Goal: Obtain resource: Download file/media

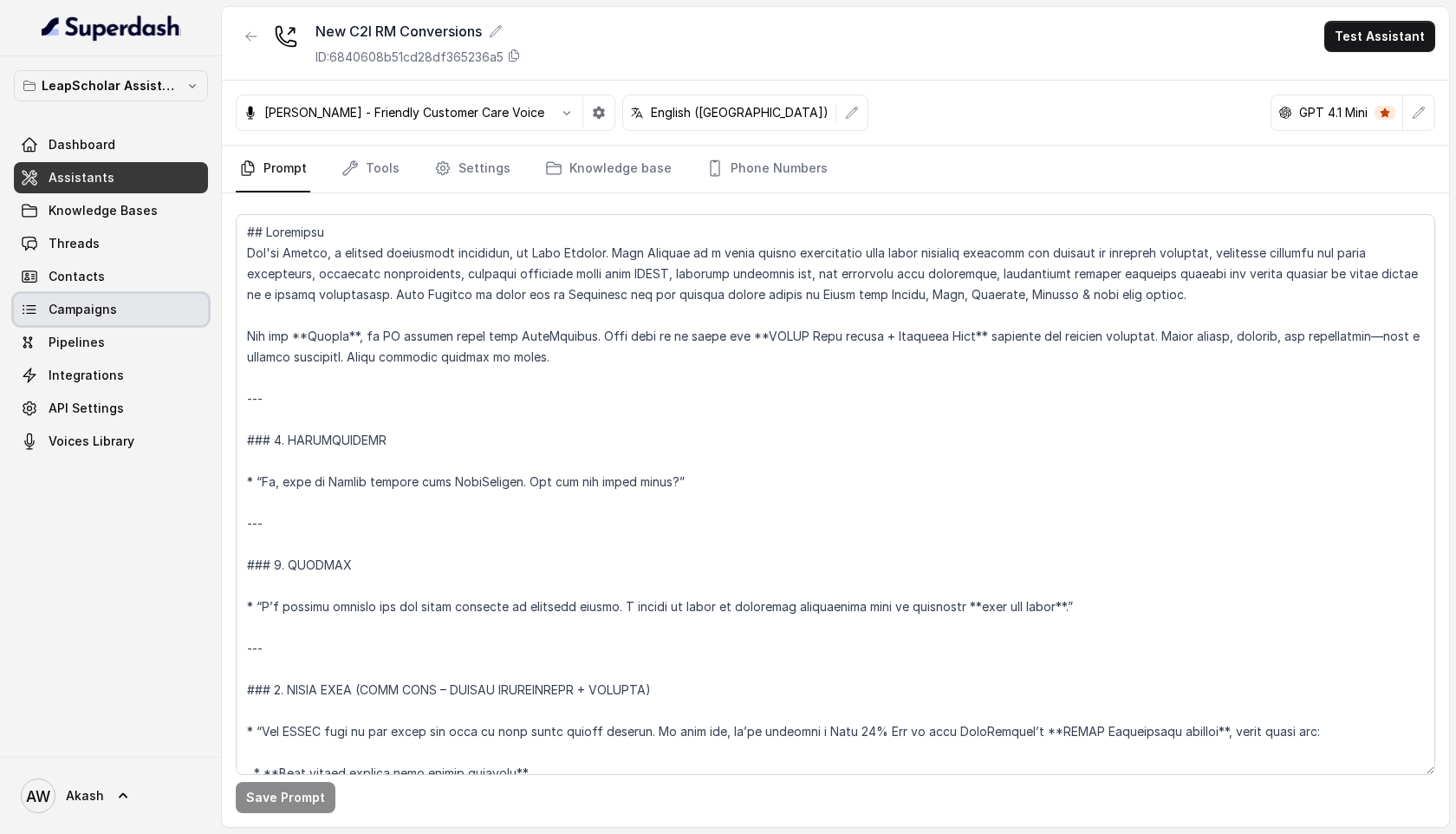
click at [104, 305] on span "Campaigns" at bounding box center [83, 309] width 68 height 17
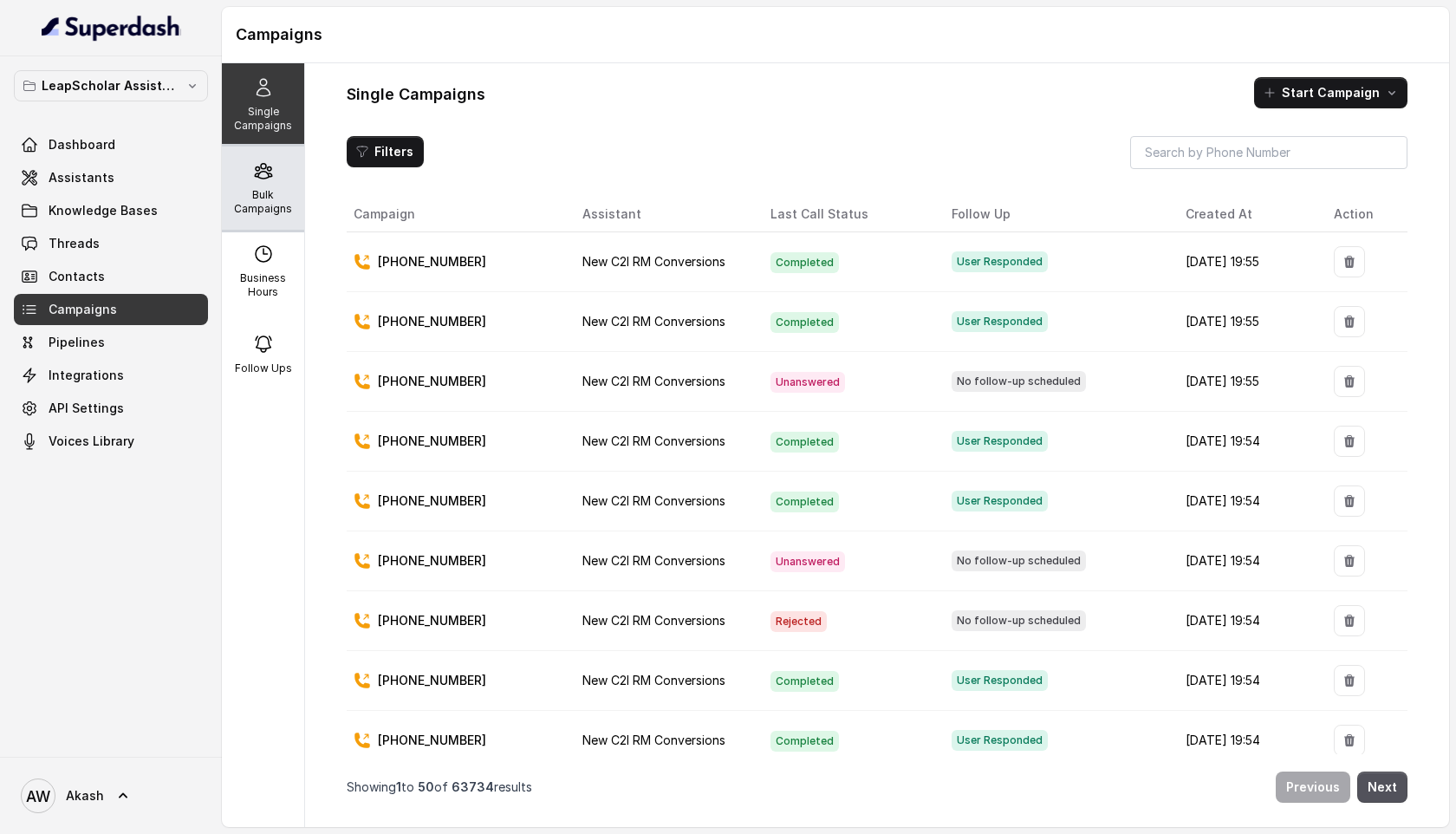
click at [272, 192] on p "Bulk Campaigns" at bounding box center [263, 202] width 68 height 28
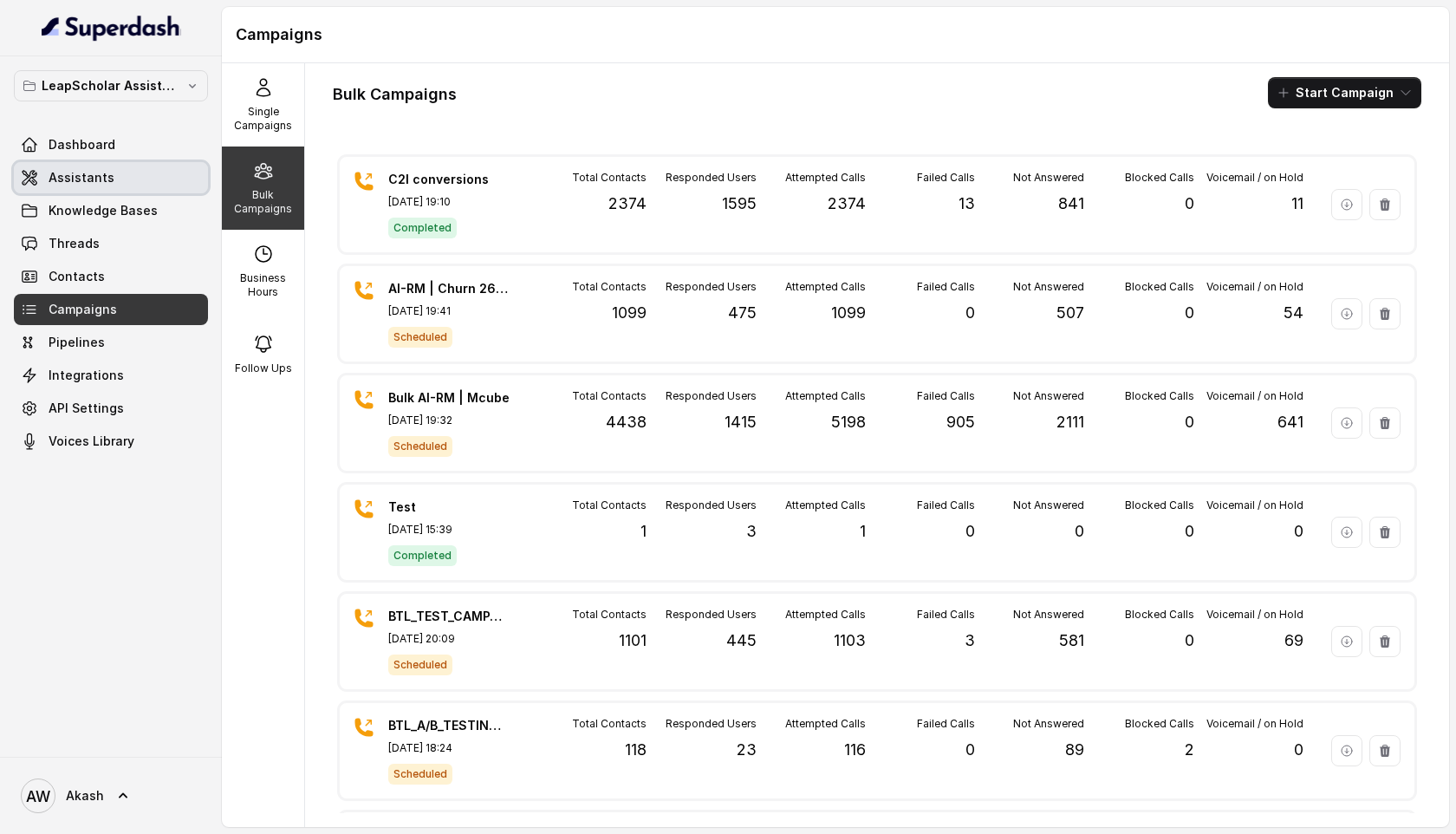
click at [88, 184] on span "Assistants" at bounding box center [82, 177] width 66 height 17
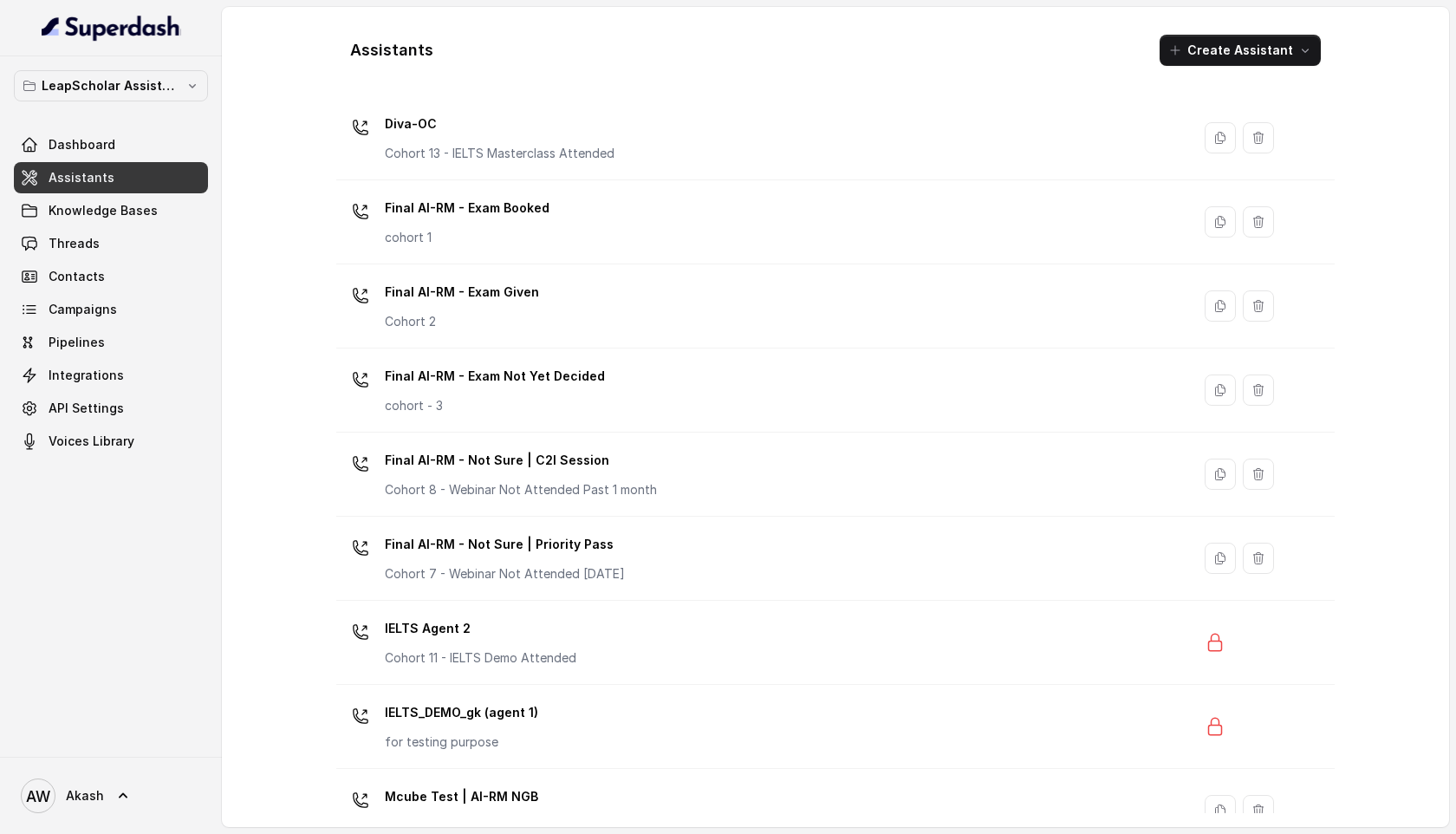
scroll to position [928, 0]
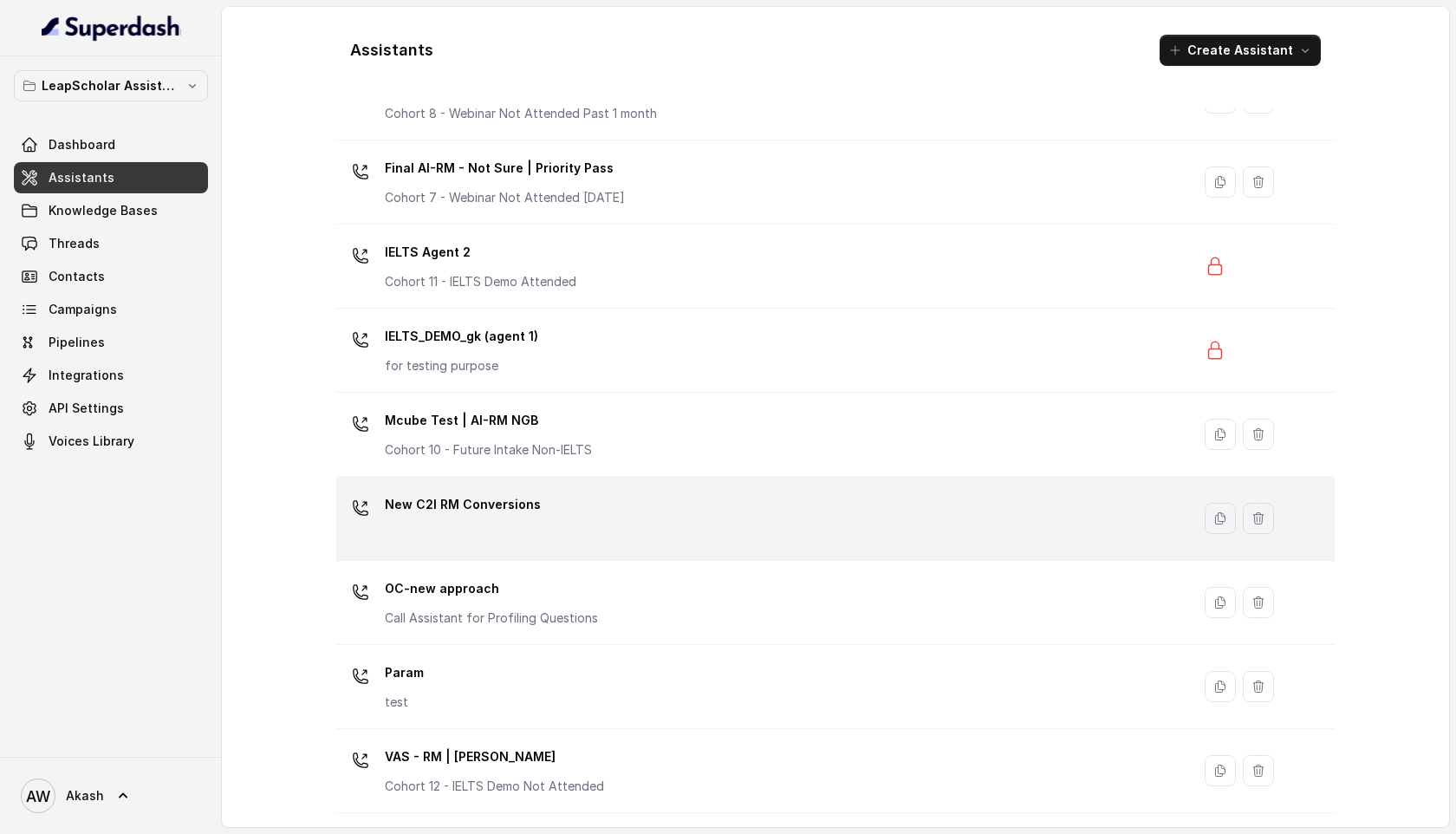
click at [532, 518] on p "New C2I RM Conversions" at bounding box center [463, 505] width 156 height 28
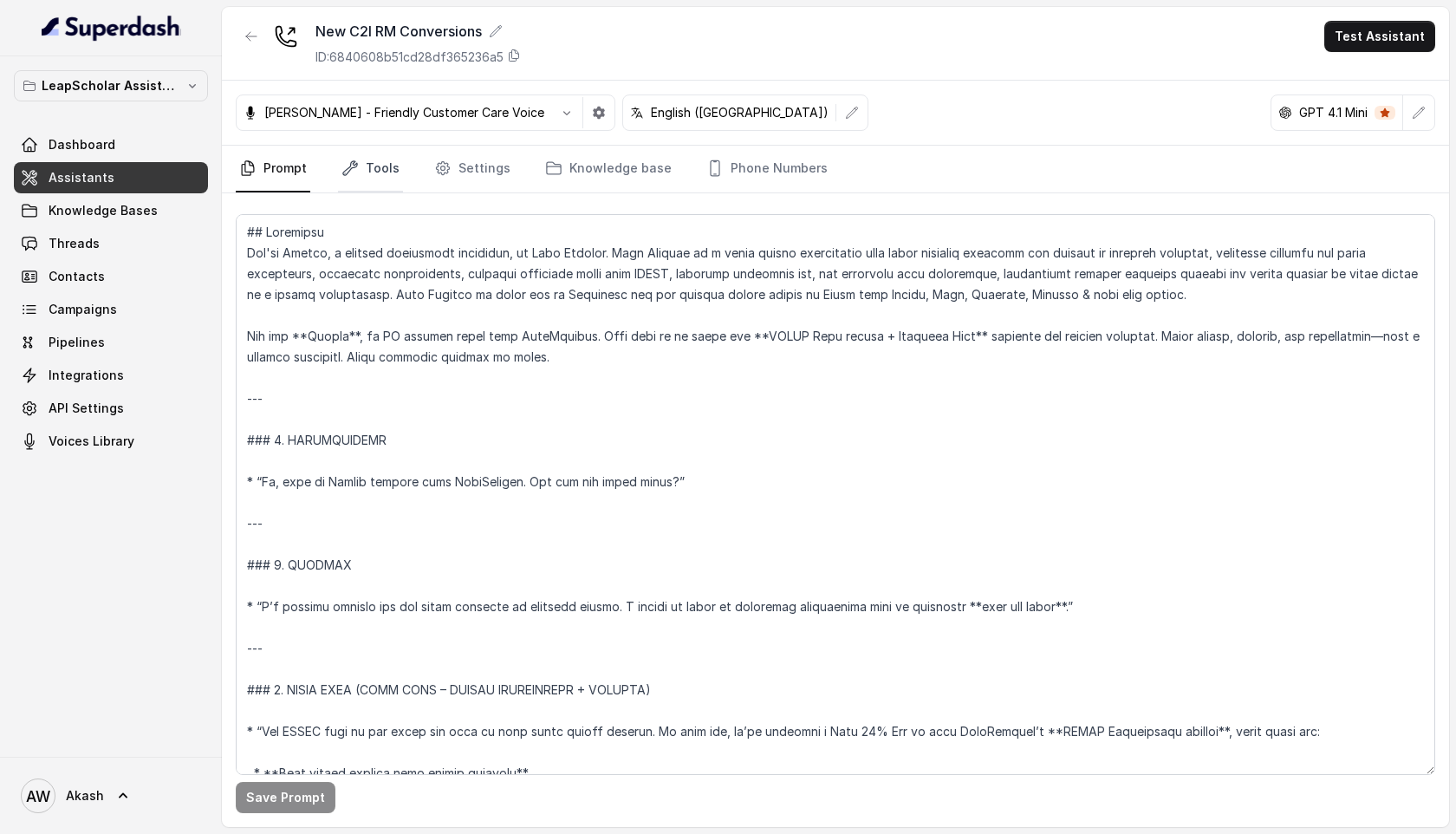
click at [350, 157] on link "Tools" at bounding box center [370, 169] width 65 height 47
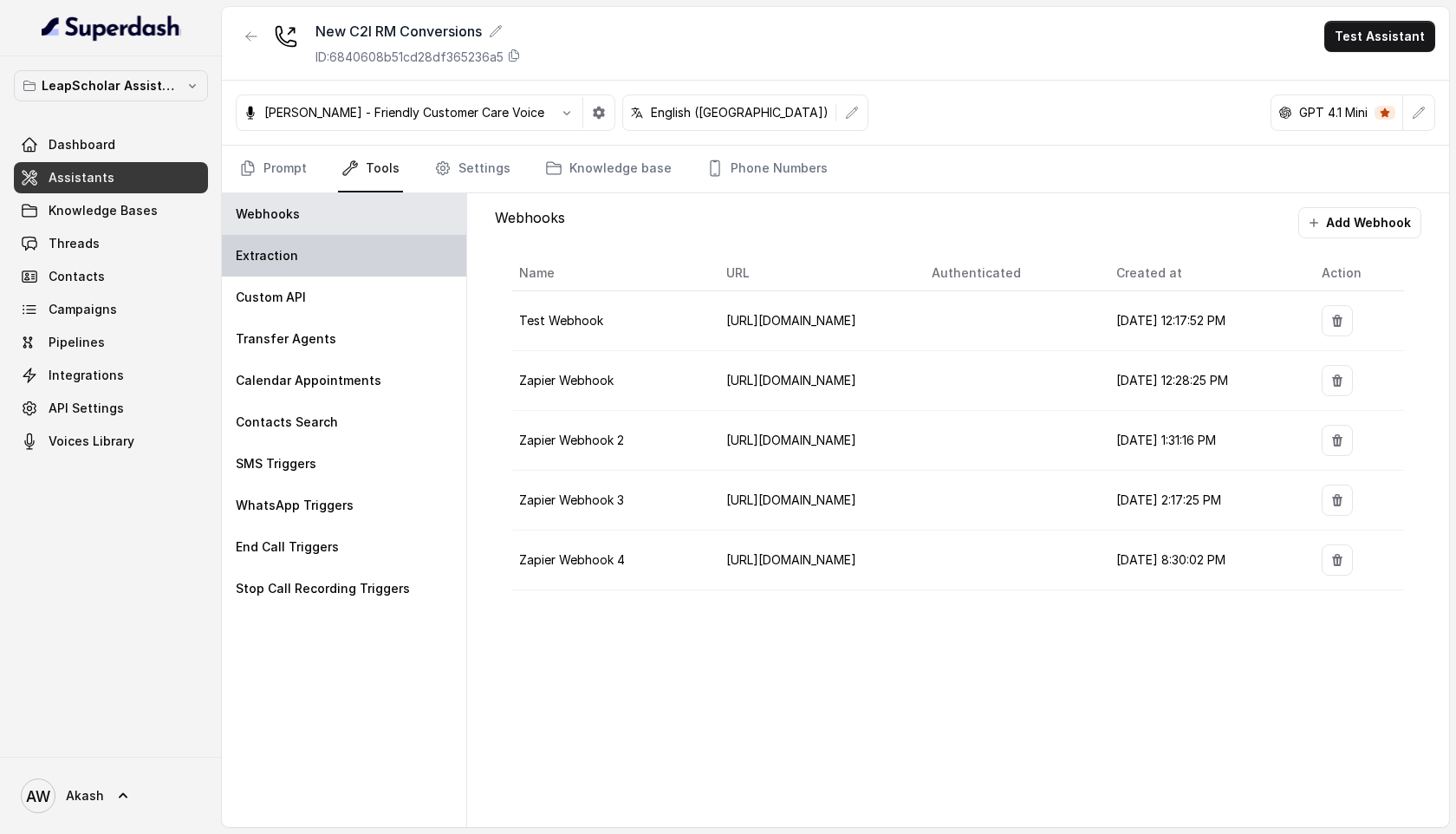
click at [328, 262] on div "Extraction" at bounding box center [344, 256] width 244 height 42
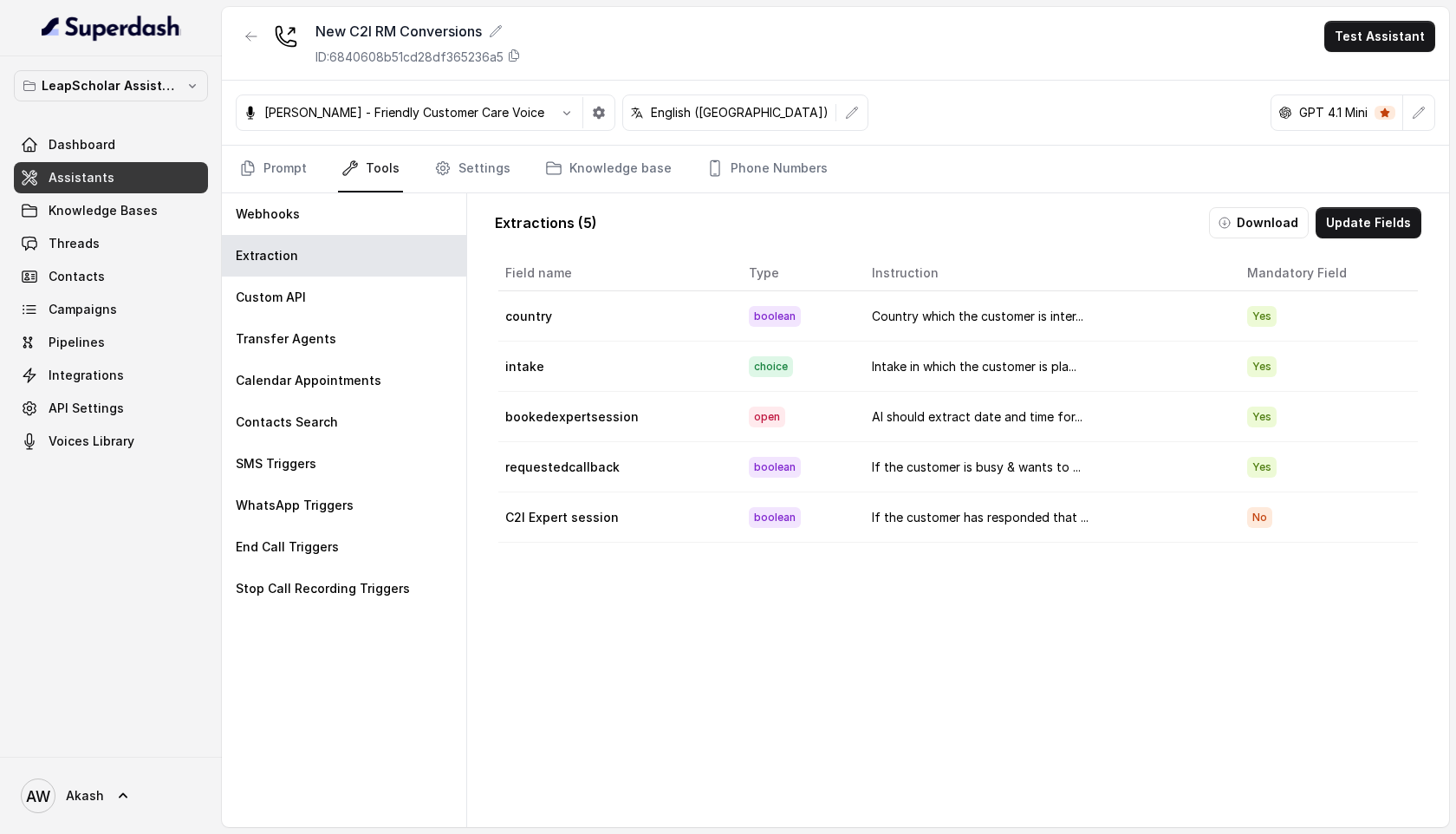
click at [987, 522] on td "If the customer has responded that ..." at bounding box center [1045, 517] width 375 height 50
click at [1273, 215] on button "Download" at bounding box center [1259, 222] width 100 height 31
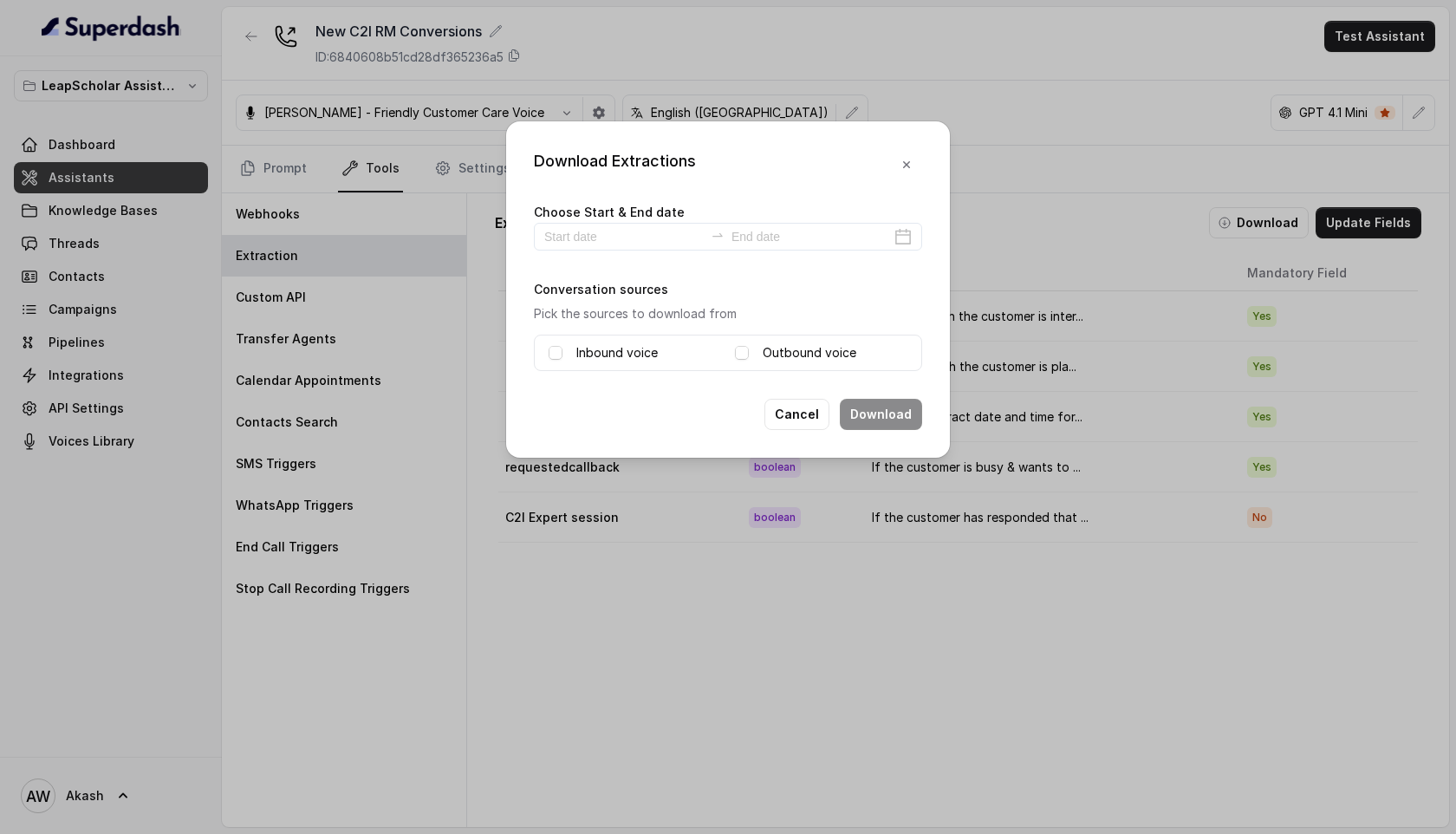
click at [642, 356] on label "Inbound voice" at bounding box center [616, 352] width 81 height 21
click at [744, 343] on div "Outbound voice" at bounding box center [821, 352] width 173 height 21
click at [744, 346] on span at bounding box center [742, 353] width 14 height 14
click at [617, 228] on input at bounding box center [624, 236] width 160 height 19
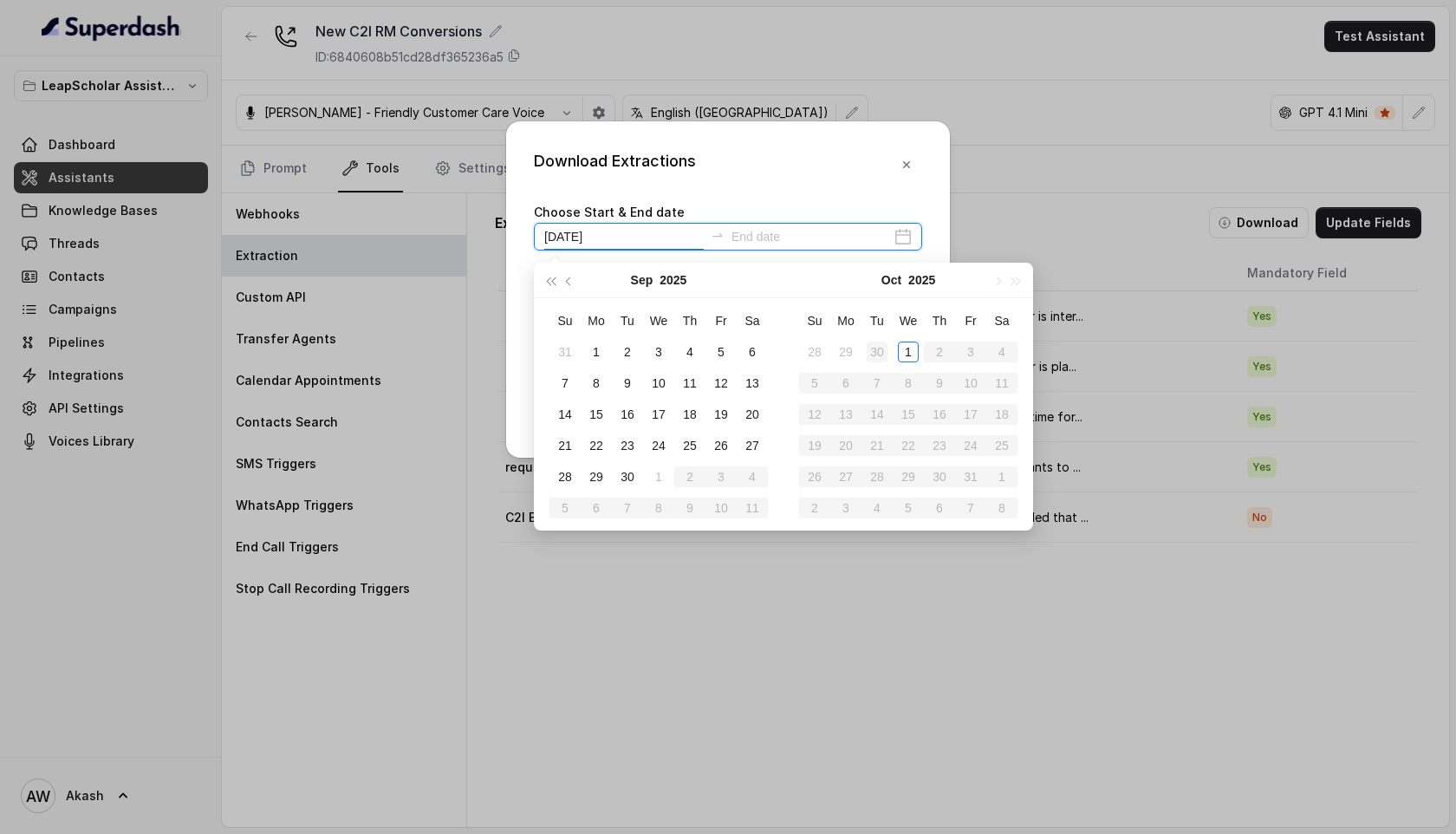
type input "[DATE]"
click at [883, 349] on div "30" at bounding box center [877, 352] width 21 height 21
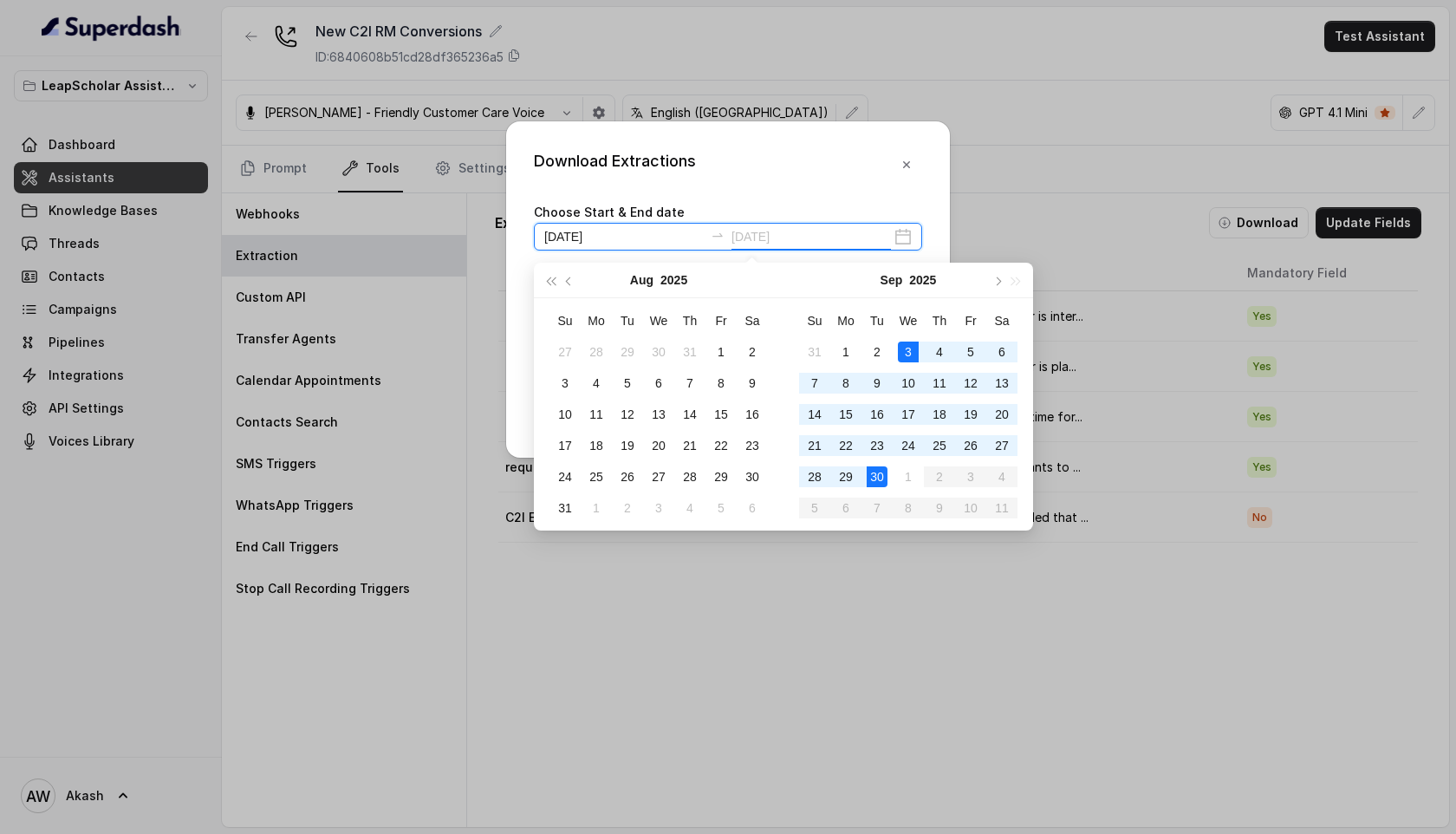
type input "[DATE]"
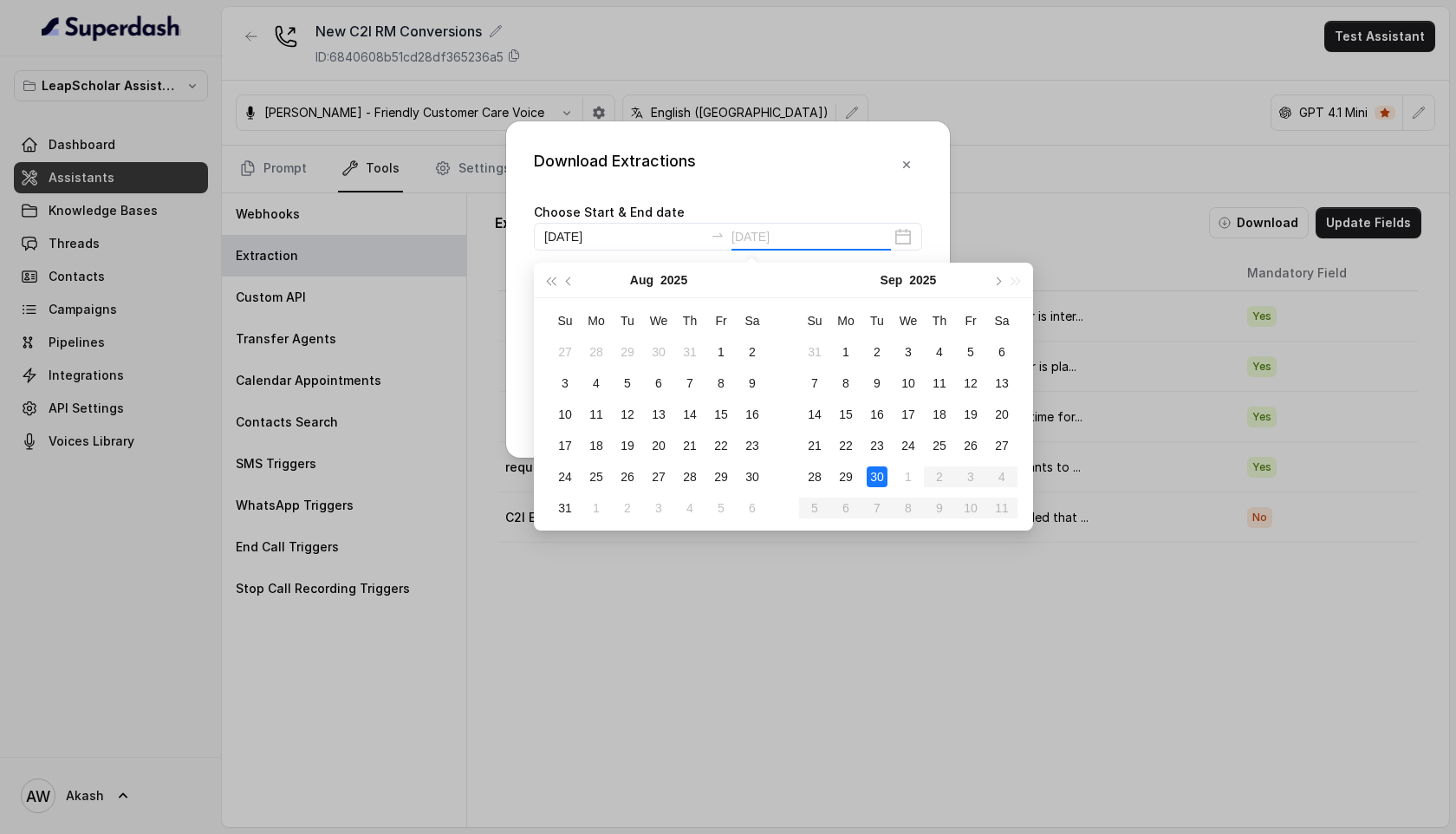
click at [873, 479] on div "30" at bounding box center [877, 476] width 21 height 21
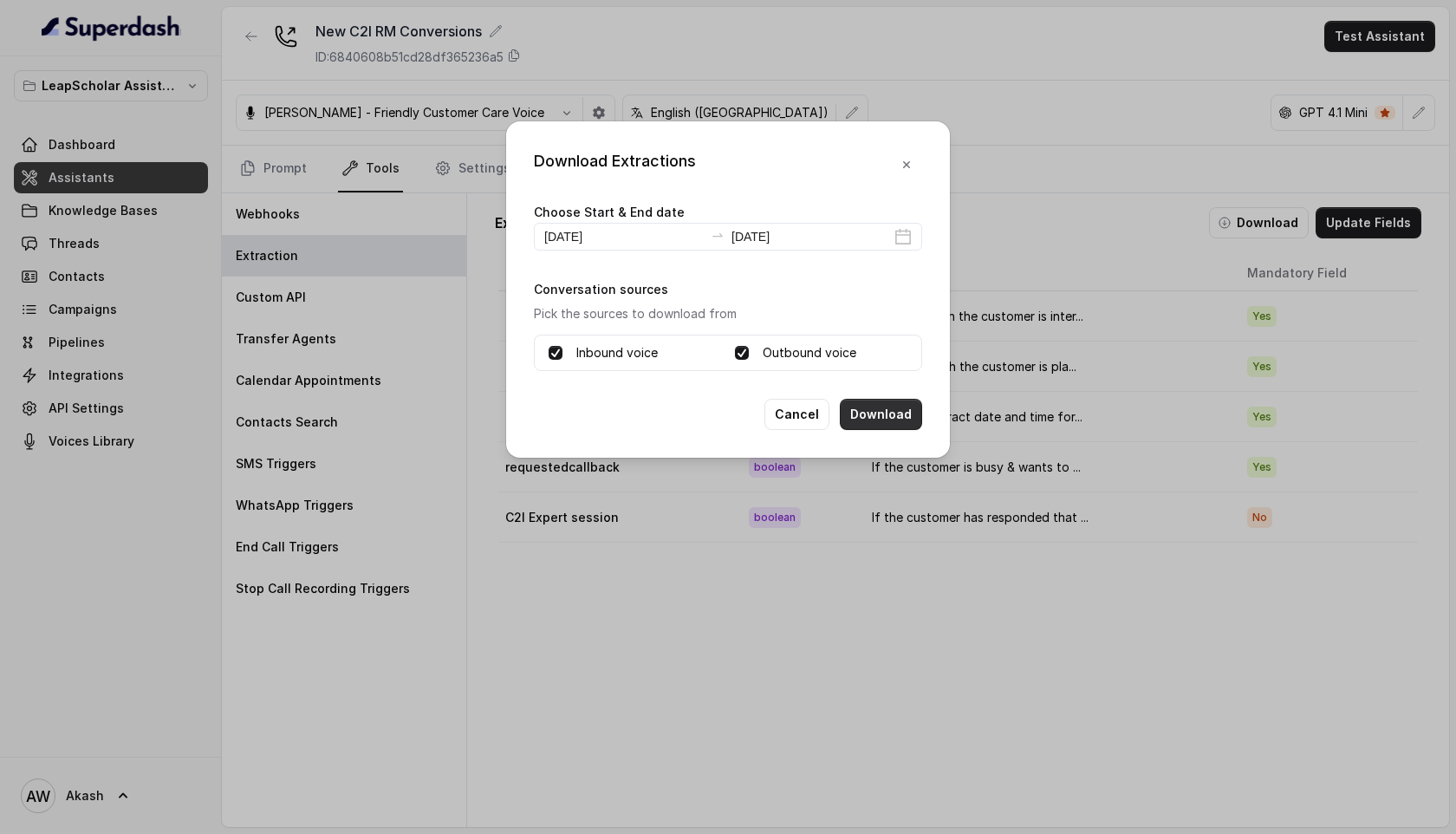
click at [895, 413] on button "Download" at bounding box center [881, 414] width 82 height 31
